Goal: Information Seeking & Learning: Find specific fact

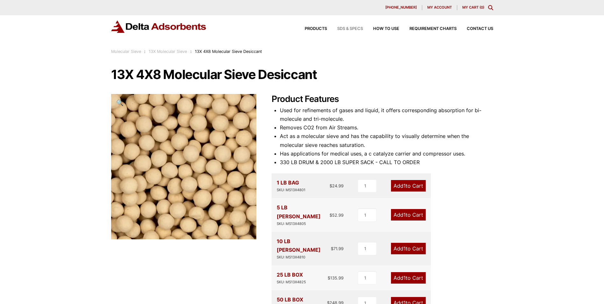
click at [347, 30] on span "SDS & SPECS" at bounding box center [350, 29] width 26 height 4
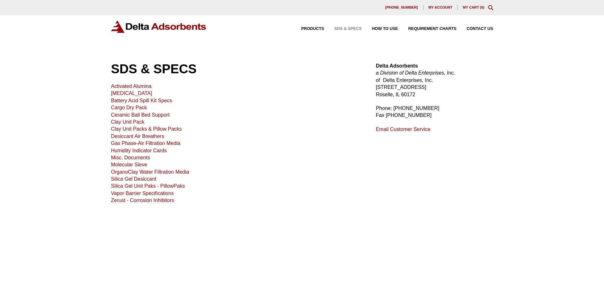
click at [133, 134] on link "Desiccant Air Breathers" at bounding box center [137, 135] width 53 height 5
click at [133, 165] on link "Molecular Sieve" at bounding box center [129, 164] width 36 height 5
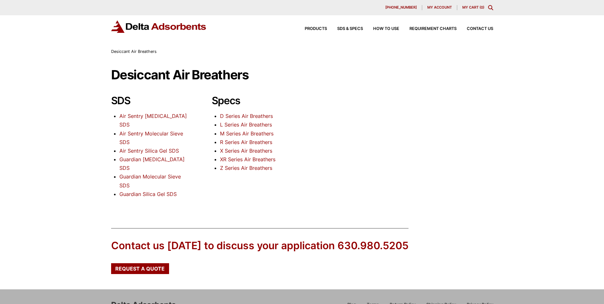
click at [245, 152] on link "X Series Air Breathers" at bounding box center [246, 150] width 52 height 6
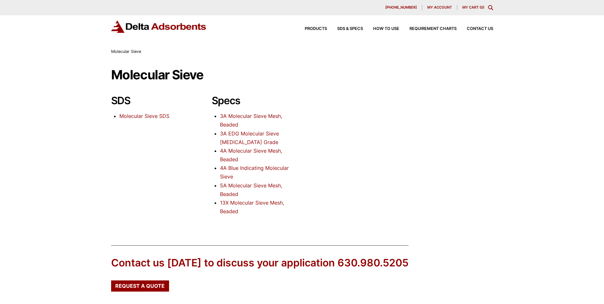
click at [245, 203] on link "13X Molecular Sieve Mesh, Beaded" at bounding box center [252, 206] width 64 height 15
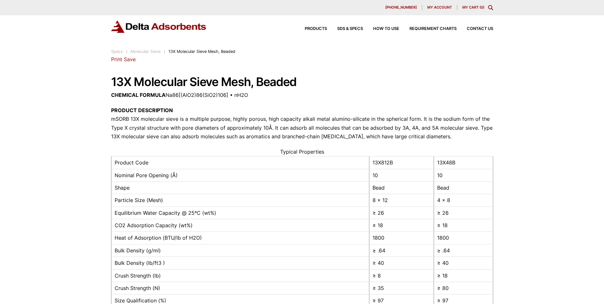
click at [121, 58] on link "Print" at bounding box center [116, 59] width 11 height 6
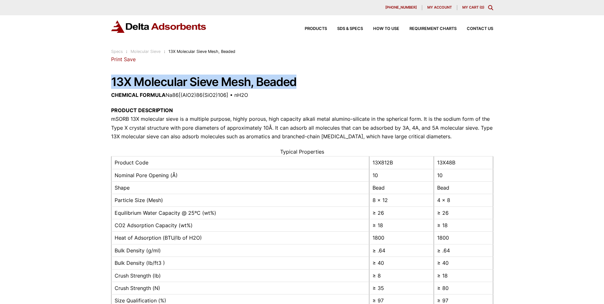
drag, startPoint x: 112, startPoint y: 79, endPoint x: 300, endPoint y: 78, distance: 187.6
click at [300, 78] on h1 "13X Molecular Sieve Mesh, Beaded" at bounding box center [302, 81] width 382 height 13
copy h1 "13X Molecular Sieve Mesh, Beaded"
